Goal: Task Accomplishment & Management: Manage account settings

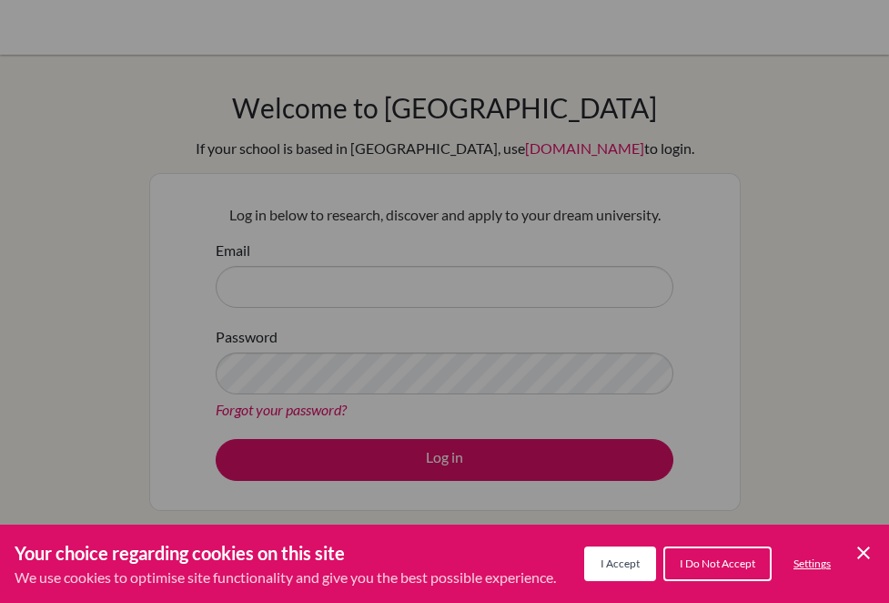
click at [618, 574] on button "I Accept" at bounding box center [620, 563] width 72 height 35
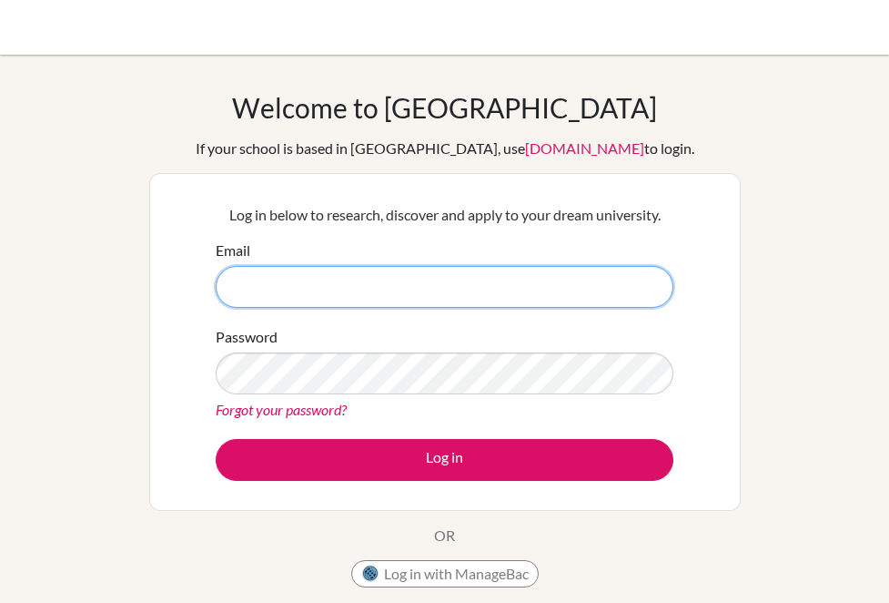
click at [265, 269] on input "Email" at bounding box center [445, 287] width 458 height 42
type input "[EMAIL_ADDRESS][DOMAIN_NAME]"
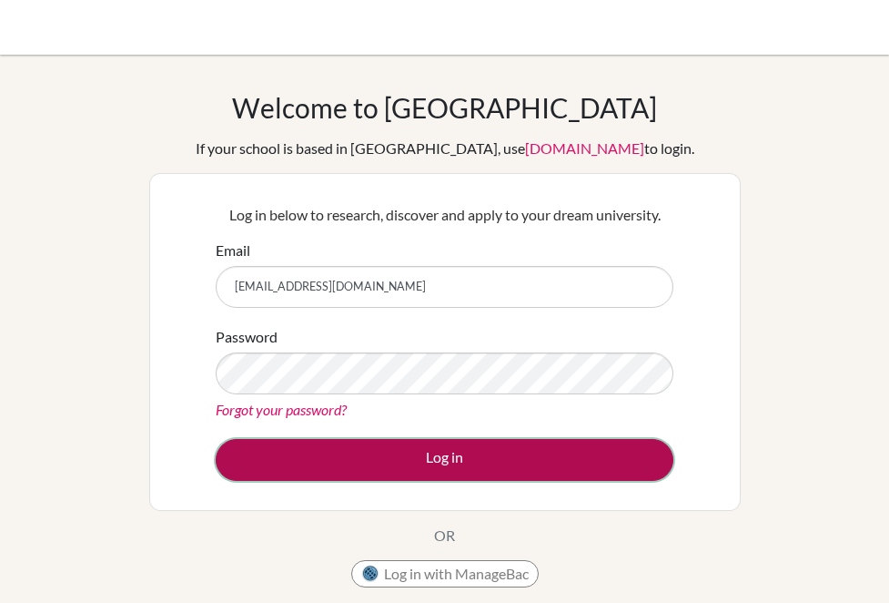
click at [327, 465] on button "Log in" at bounding box center [445, 460] width 458 height 42
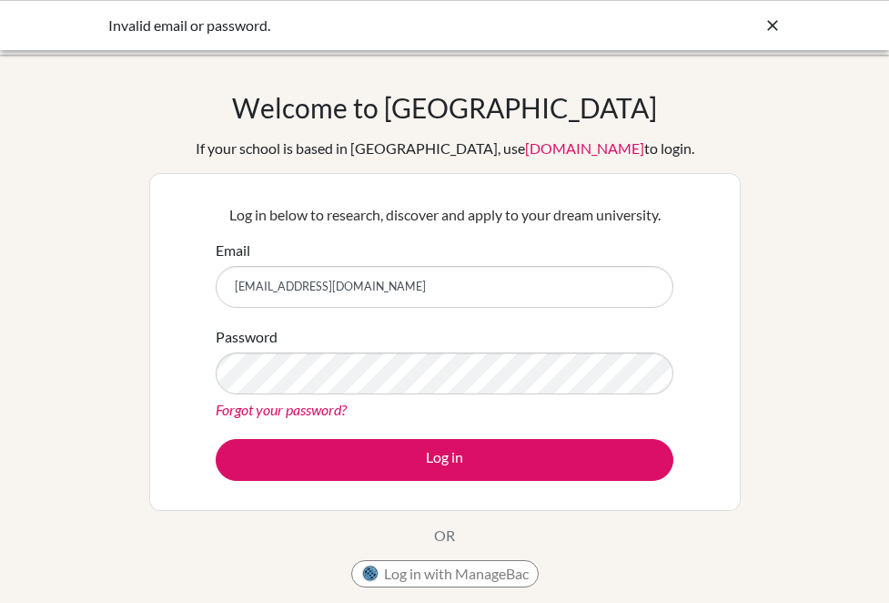
click at [772, 25] on icon at bounding box center [773, 25] width 18 height 18
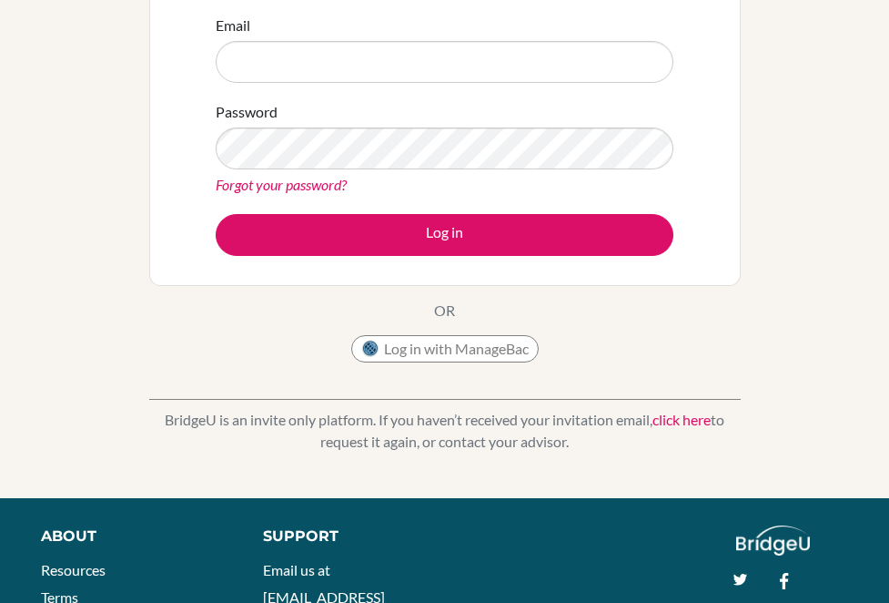
scroll to position [253, 0]
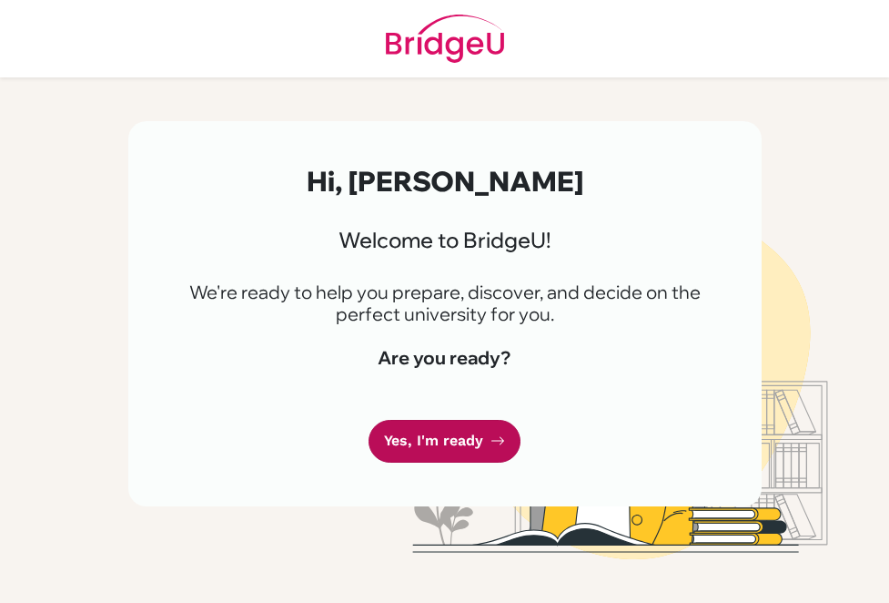
click at [425, 452] on link "Yes, I'm ready" at bounding box center [445, 441] width 152 height 43
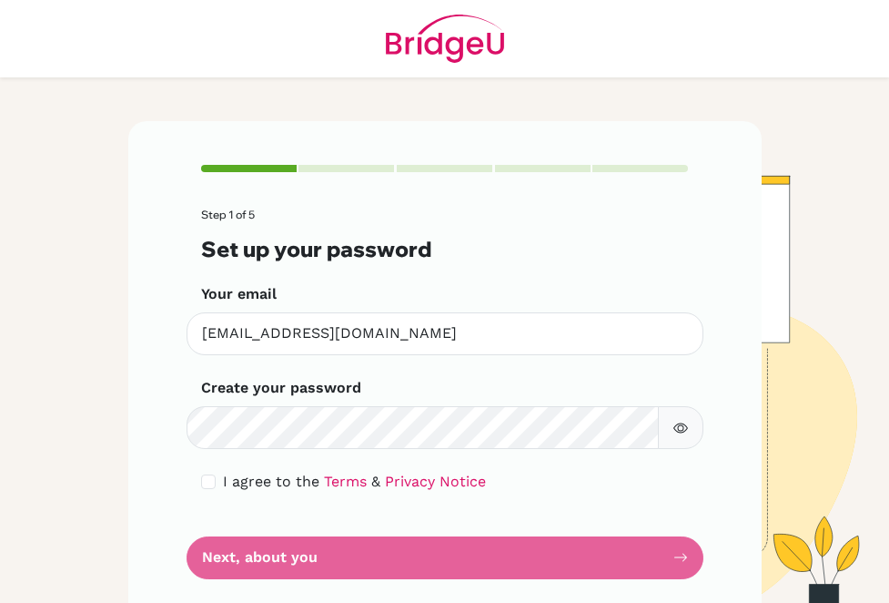
scroll to position [64, 0]
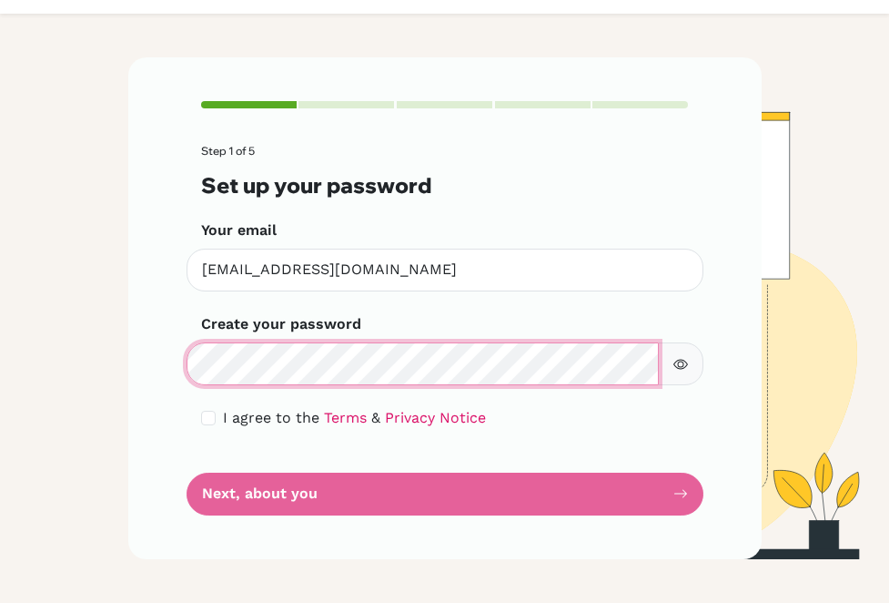
click at [134, 355] on div "Step 1 of 5 Set up your password Your email [EMAIL_ADDRESS][DOMAIN_NAME] Invali…" at bounding box center [445, 308] width 634 height 502
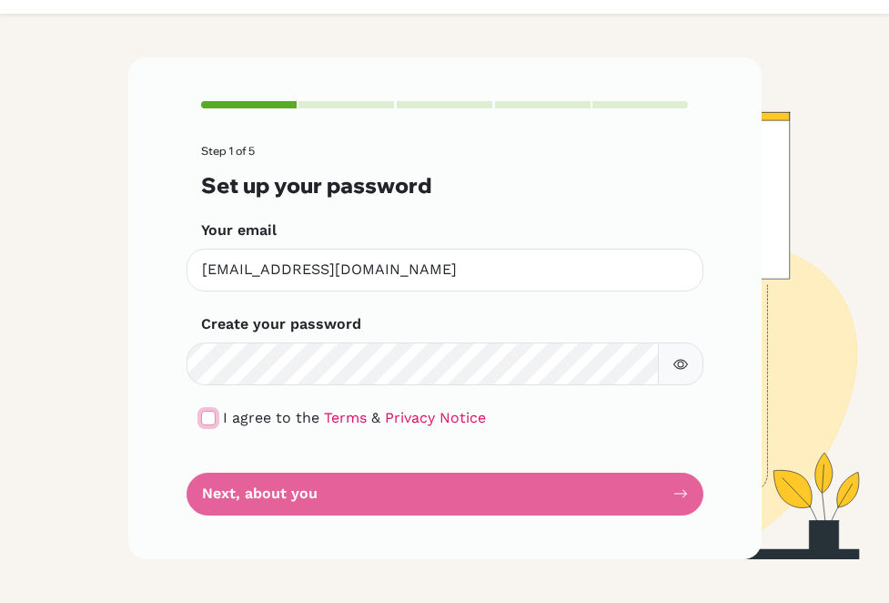
click at [206, 416] on input "checkbox" at bounding box center [208, 418] width 15 height 15
checkbox input "true"
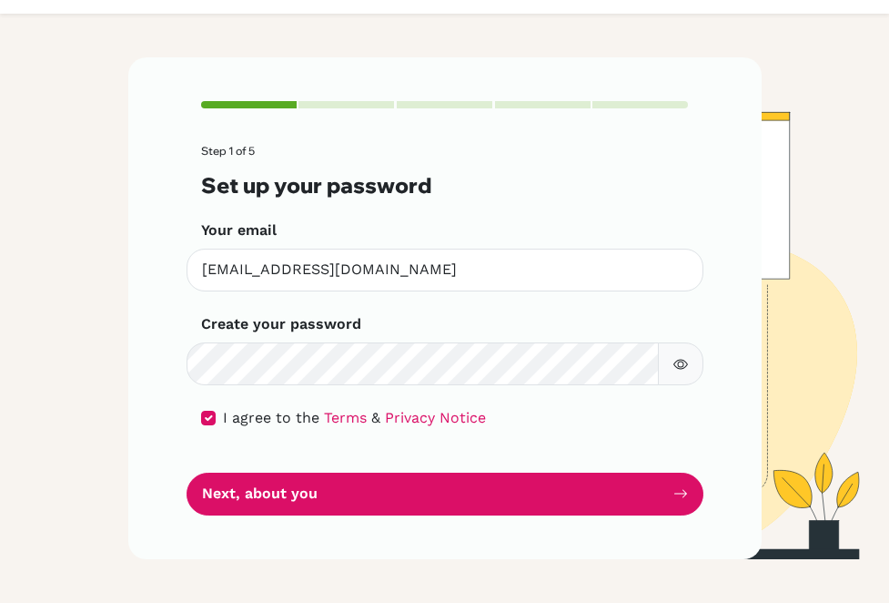
click at [689, 375] on button "button" at bounding box center [681, 363] width 46 height 43
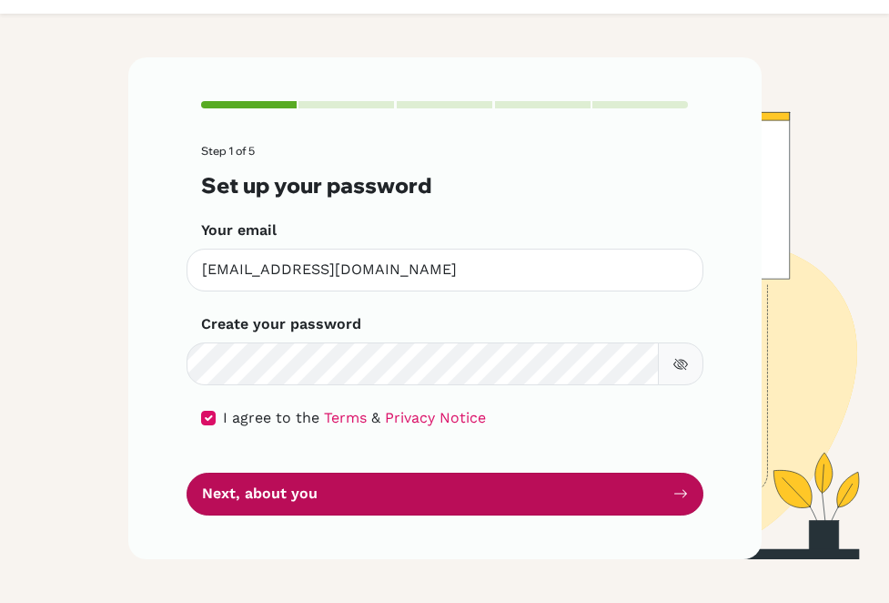
click at [490, 493] on button "Next, about you" at bounding box center [445, 493] width 517 height 43
